Goal: Communication & Community: Ask a question

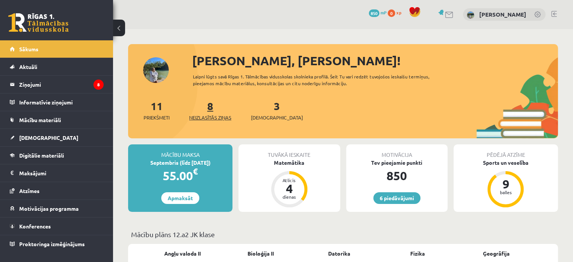
drag, startPoint x: 0, startPoint y: 0, endPoint x: 212, endPoint y: 116, distance: 241.9
click at [212, 116] on span "Neizlasītās ziņas" at bounding box center [210, 118] width 42 height 8
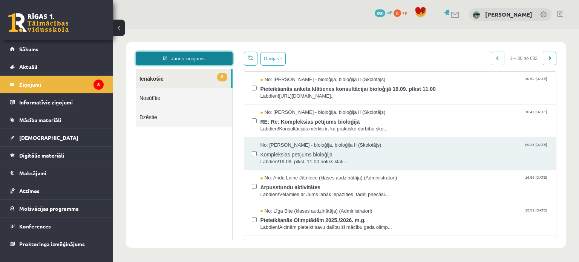
click at [168, 58] on link "Jauns ziņojums" at bounding box center [184, 59] width 97 height 14
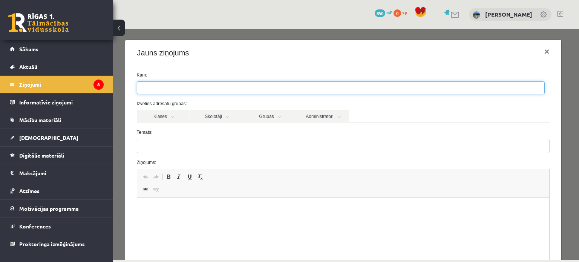
click at [201, 85] on ul at bounding box center [340, 88] width 407 height 12
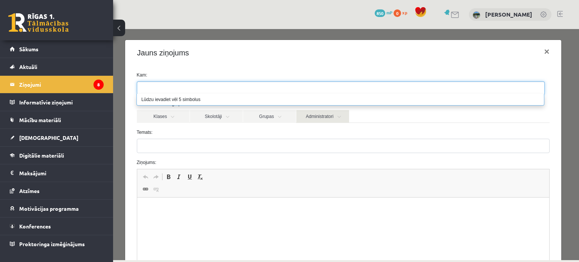
click at [332, 117] on link "Administratori" at bounding box center [322, 116] width 53 height 13
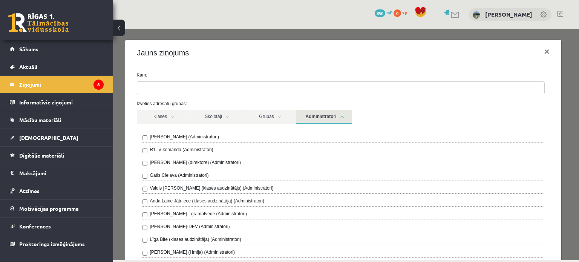
click at [282, 149] on div "R1TV komanda (Administratori)" at bounding box center [343, 150] width 402 height 9
click at [145, 153] on div "R1TV komanda (Administratori)" at bounding box center [343, 150] width 402 height 9
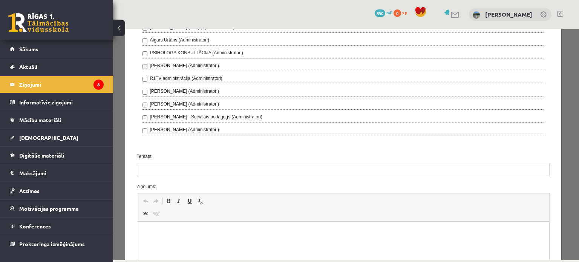
scroll to position [224, 0]
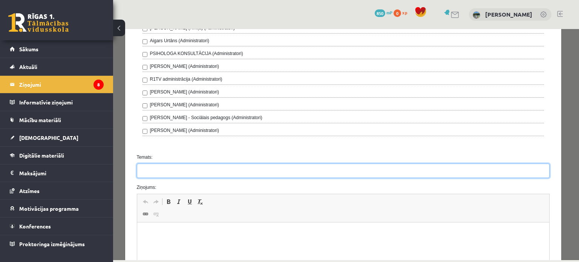
click at [495, 175] on input "Temats:" at bounding box center [343, 171] width 413 height 14
type input "**********"
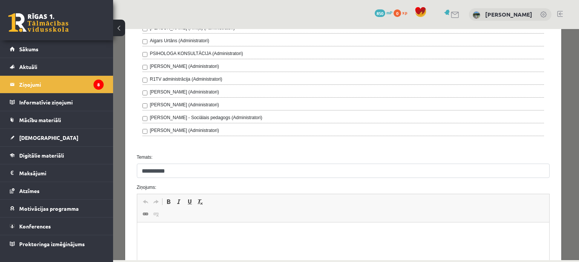
click at [515, 240] on html at bounding box center [343, 233] width 412 height 23
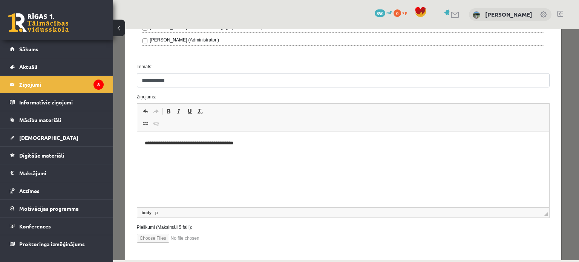
scroll to position [349, 0]
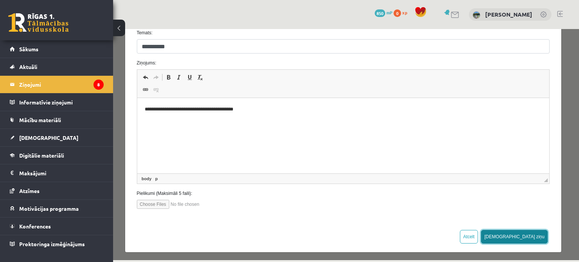
click at [535, 239] on button "Sūtīt ziņu" at bounding box center [514, 237] width 67 height 14
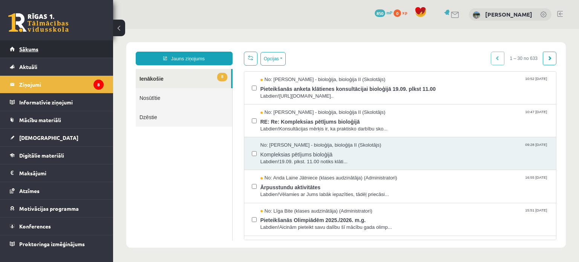
scroll to position [0, 0]
click at [73, 49] on link "Sākums" at bounding box center [57, 48] width 94 height 17
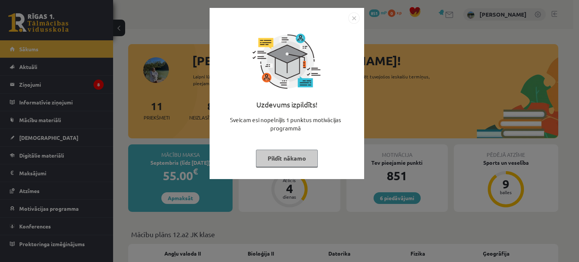
click at [355, 16] on img "Close" at bounding box center [353, 17] width 11 height 11
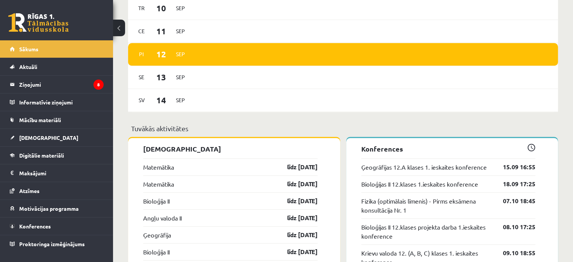
scroll to position [549, 0]
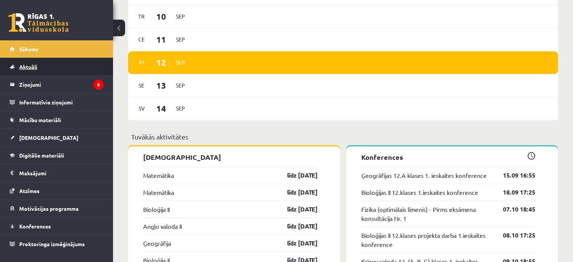
click at [51, 68] on link "Aktuāli" at bounding box center [57, 66] width 94 height 17
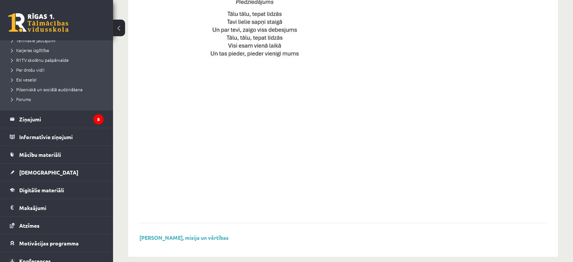
scroll to position [135, 0]
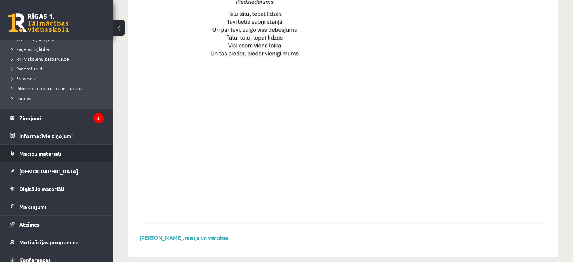
click at [64, 156] on link "Mācību materiāli" at bounding box center [57, 153] width 94 height 17
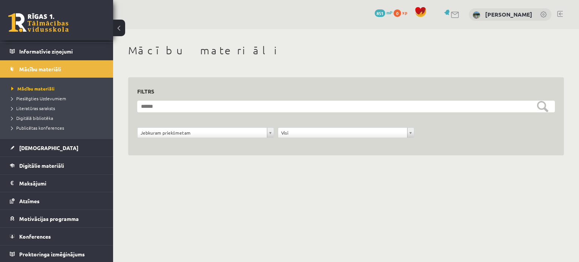
click at [107, 133] on ul "Mācību materiāli Pieslēgties Uzdevumiem Literatūras saraksts Digitālā bibliotēk…" at bounding box center [56, 108] width 113 height 61
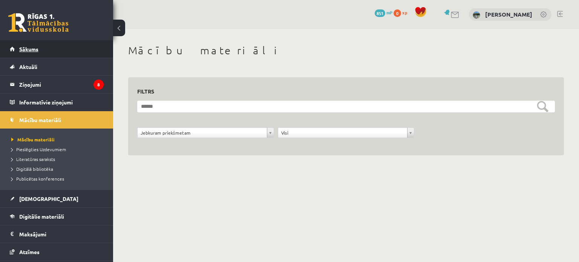
click at [93, 43] on link "Sākums" at bounding box center [57, 48] width 94 height 17
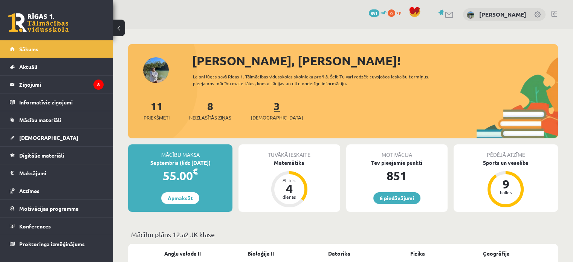
click at [267, 116] on span "[DEMOGRAPHIC_DATA]" at bounding box center [277, 118] width 52 height 8
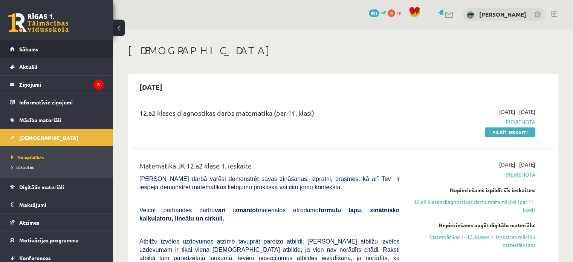
click at [69, 49] on link "Sākums" at bounding box center [57, 48] width 94 height 17
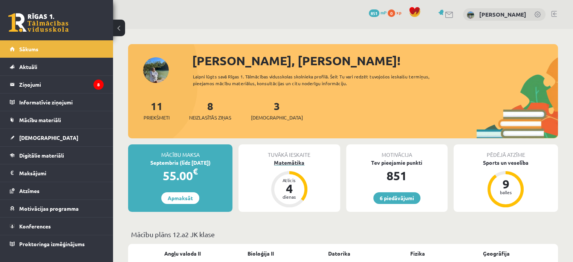
click at [299, 164] on div "Matemātika" at bounding box center [289, 163] width 101 height 8
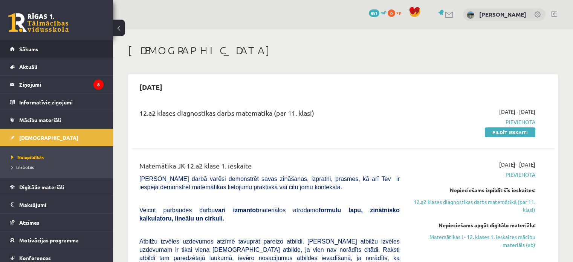
click at [8, 48] on li "Sākums" at bounding box center [56, 49] width 113 height 18
click at [12, 48] on link "Sākums" at bounding box center [57, 48] width 94 height 17
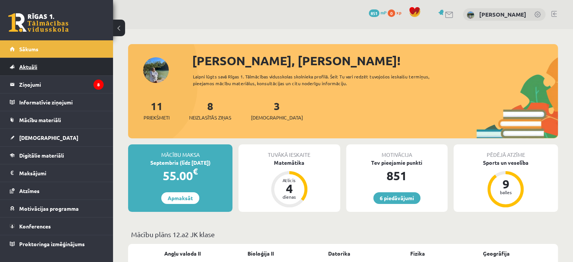
click at [78, 68] on link "Aktuāli" at bounding box center [57, 66] width 94 height 17
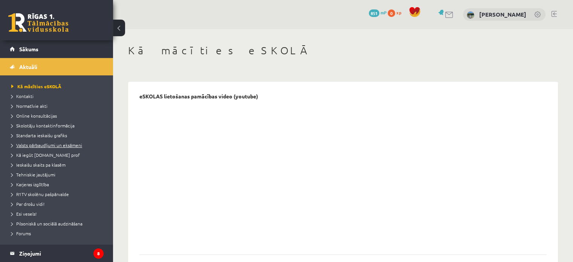
click at [72, 145] on span "Valsts pārbaudījumi un eksāmeni" at bounding box center [46, 145] width 71 height 6
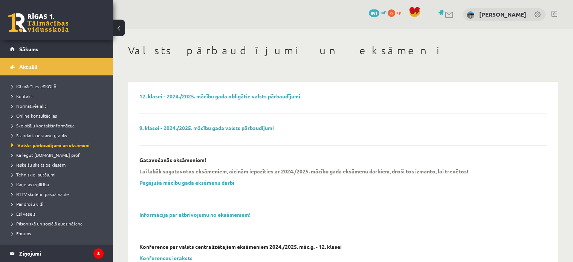
click at [273, 93] on p "12. klasei - 2024./2025. mācību gada obligātie valsts pārbaudījumi" at bounding box center [219, 96] width 161 height 6
click at [271, 96] on link "12. klasei - 2024./2025. mācību gada obligātie valsts pārbaudījumi" at bounding box center [219, 96] width 161 height 7
click at [86, 49] on link "Sākums" at bounding box center [57, 48] width 94 height 17
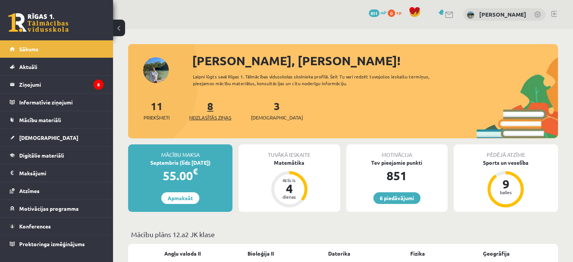
click at [204, 114] on span "Neizlasītās ziņas" at bounding box center [210, 118] width 42 height 8
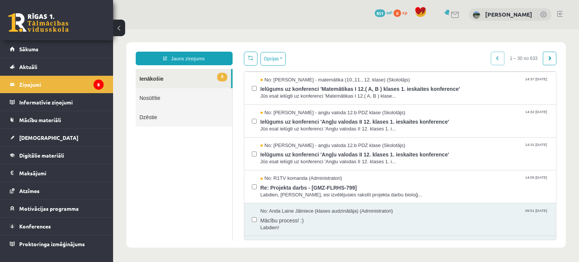
scroll to position [170, 0]
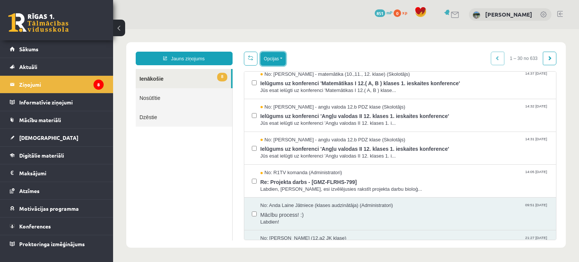
click at [271, 60] on button "Opcijas" at bounding box center [272, 59] width 25 height 14
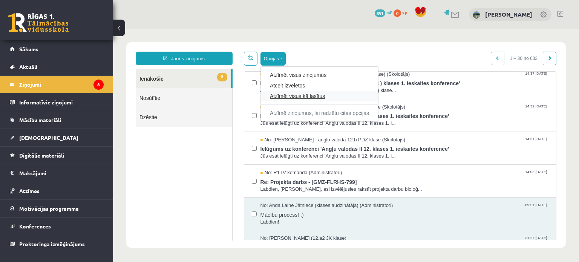
click at [313, 99] on link "Atzīmēt visus kā lasītus" at bounding box center [319, 96] width 99 height 8
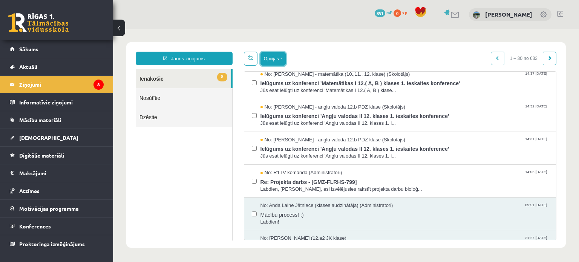
click at [268, 60] on button "Opcijas" at bounding box center [272, 59] width 25 height 14
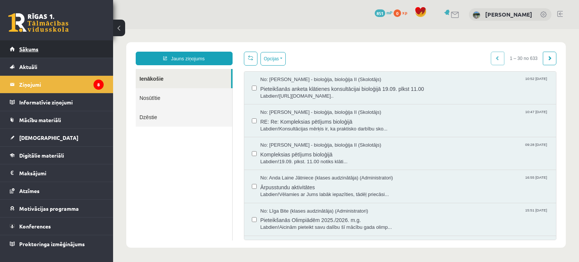
scroll to position [0, 0]
click at [78, 51] on link "Sākums" at bounding box center [57, 48] width 94 height 17
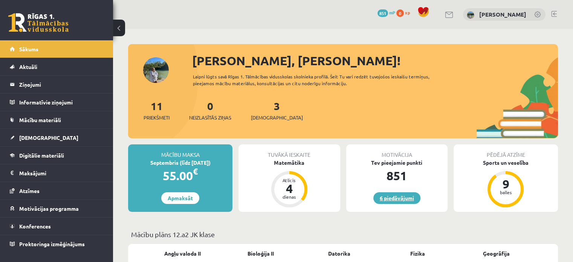
click at [406, 199] on link "6 piedāvājumi" at bounding box center [397, 198] width 47 height 12
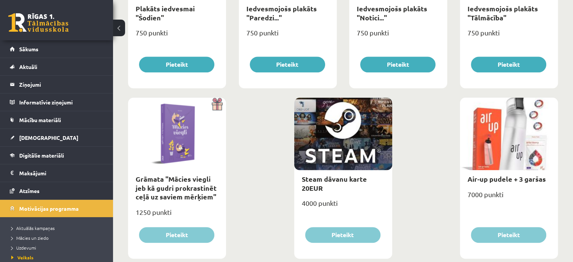
scroll to position [877, 0]
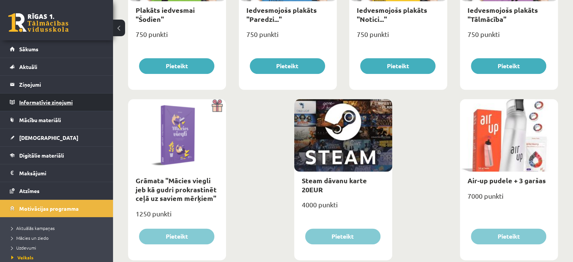
click at [71, 103] on legend "Informatīvie ziņojumi 0" at bounding box center [61, 101] width 84 height 17
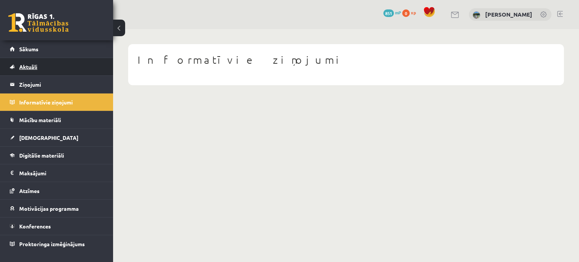
click at [75, 71] on link "Aktuāli" at bounding box center [57, 66] width 94 height 17
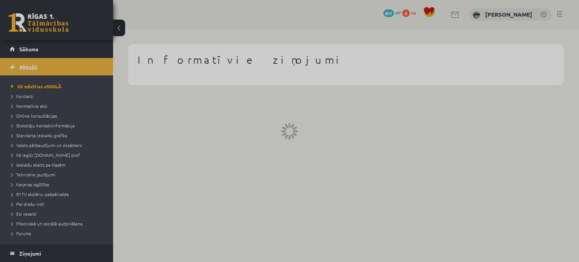
click at [75, 71] on div at bounding box center [289, 131] width 579 height 262
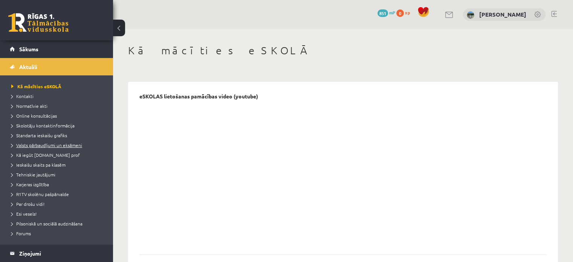
click at [81, 143] on link "Valsts pārbaudījumi un eksāmeni" at bounding box center [58, 145] width 94 height 7
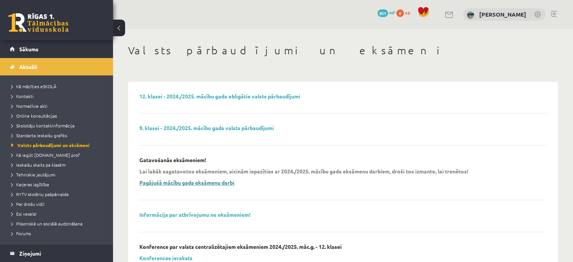
click at [218, 184] on link "Pagājušā mācību gada eksāmenu darbi" at bounding box center [186, 182] width 95 height 7
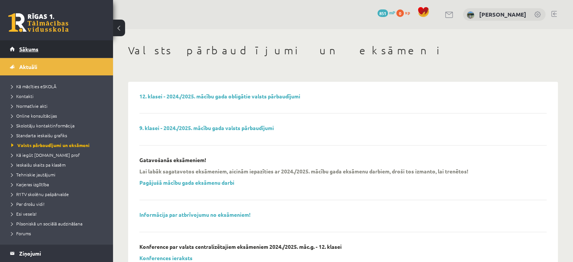
click at [61, 47] on link "Sākums" at bounding box center [57, 48] width 94 height 17
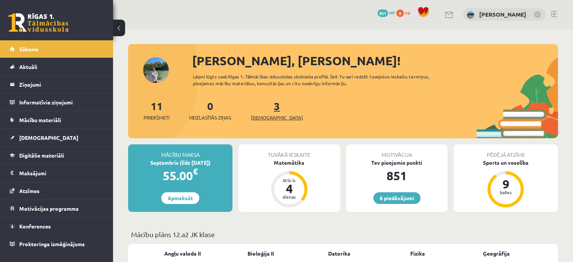
click at [268, 119] on span "[DEMOGRAPHIC_DATA]" at bounding box center [277, 118] width 52 height 8
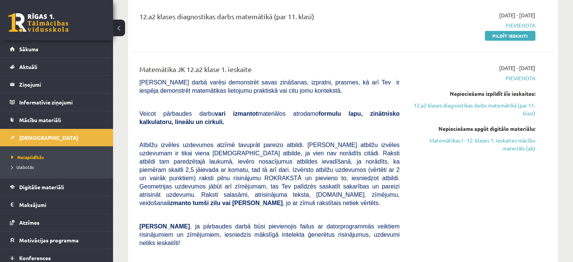
scroll to position [52, 0]
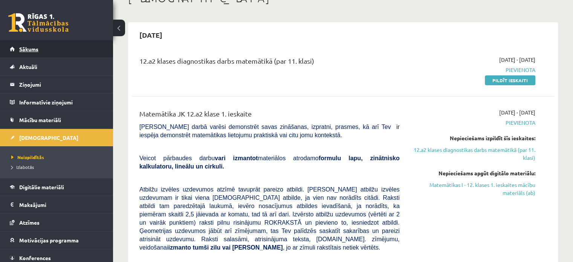
click at [83, 50] on link "Sākums" at bounding box center [57, 48] width 94 height 17
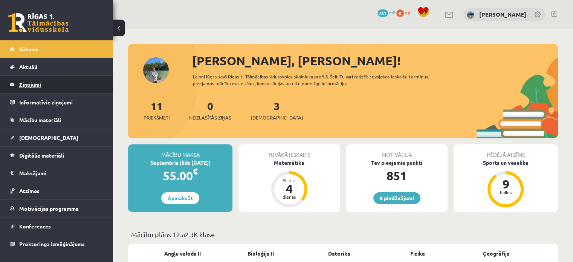
click at [92, 84] on legend "Ziņojumi 0" at bounding box center [61, 84] width 84 height 17
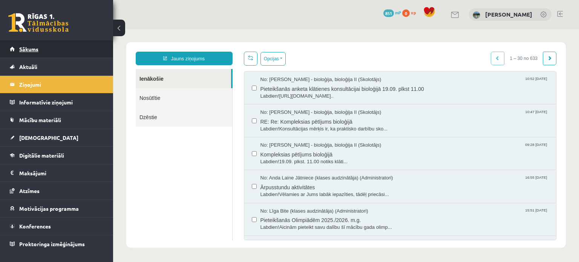
click at [85, 54] on link "Sākums" at bounding box center [57, 48] width 94 height 17
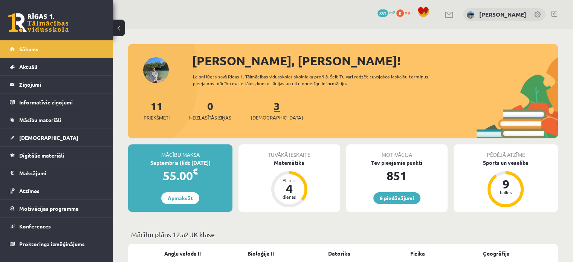
click at [261, 118] on span "[DEMOGRAPHIC_DATA]" at bounding box center [277, 118] width 52 height 8
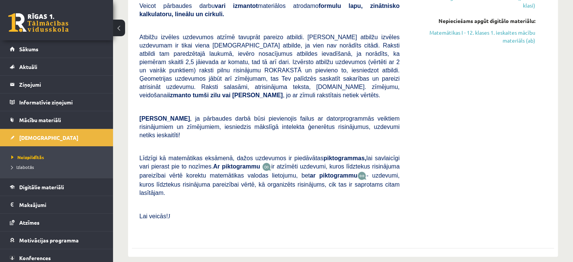
scroll to position [217, 0]
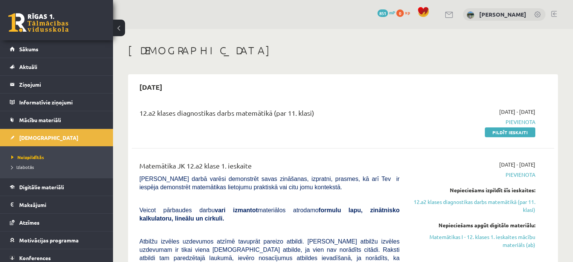
scroll to position [217, 0]
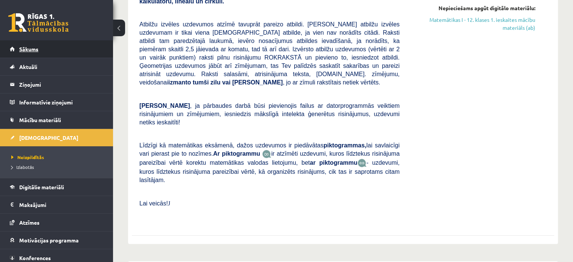
click at [39, 54] on link "Sākums" at bounding box center [57, 48] width 94 height 17
